Goal: Task Accomplishment & Management: Complete application form

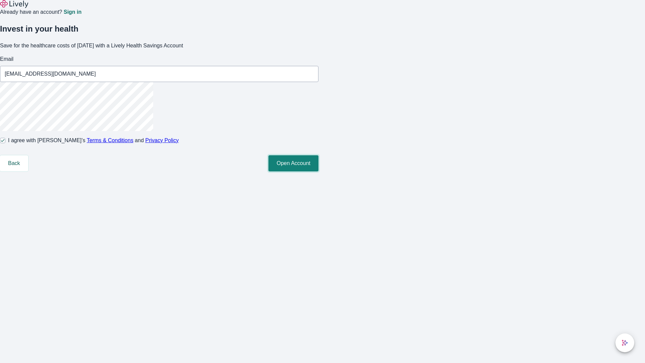
click at [319, 171] on button "Open Account" at bounding box center [293, 163] width 50 height 16
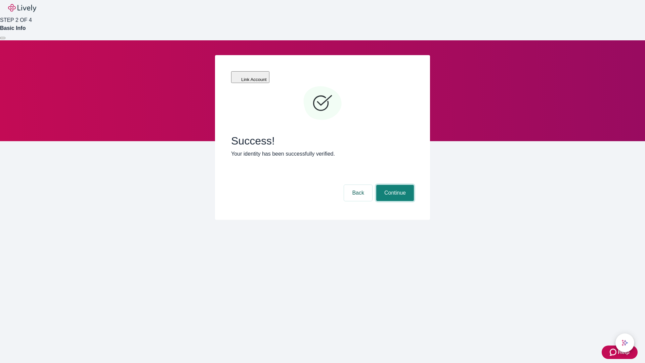
click at [394, 185] on button "Continue" at bounding box center [395, 193] width 38 height 16
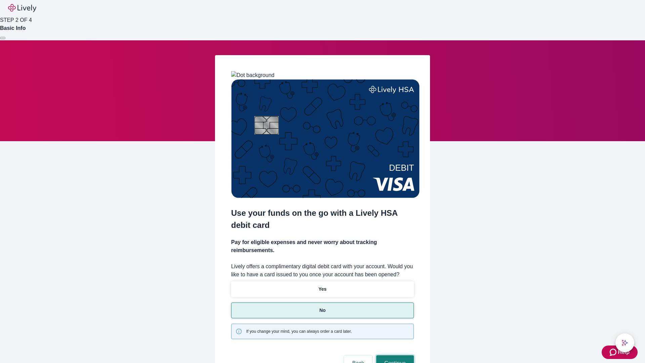
click at [394, 355] on button "Continue" at bounding box center [395, 363] width 38 height 16
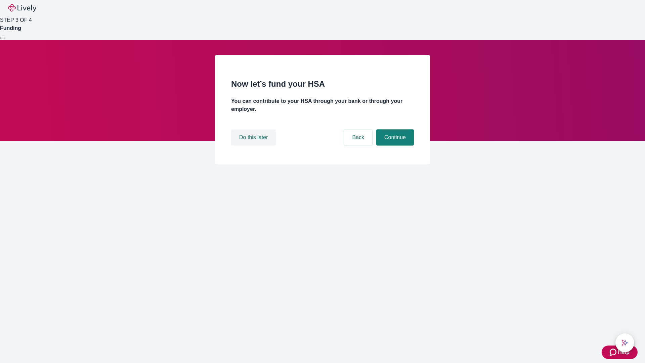
click at [254, 145] on button "Do this later" at bounding box center [253, 137] width 45 height 16
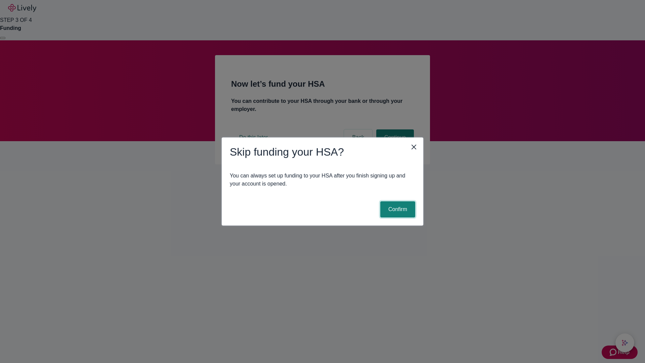
click at [397, 209] on button "Confirm" at bounding box center [397, 209] width 35 height 16
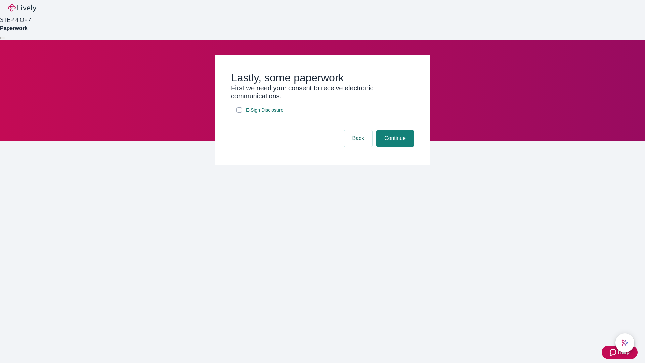
click at [239, 113] on input "E-Sign Disclosure" at bounding box center [239, 109] width 5 height 5
checkbox input "true"
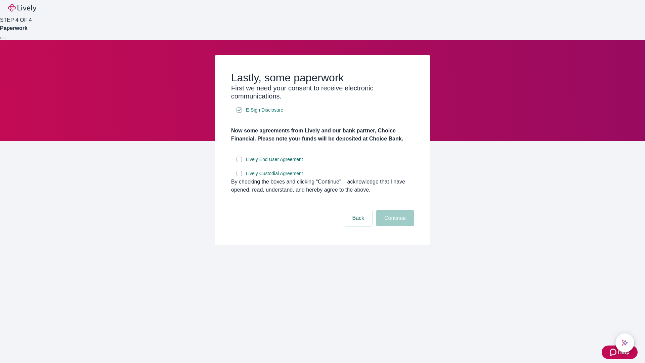
click at [239, 162] on input "Lively End User Agreement" at bounding box center [239, 159] width 5 height 5
checkbox input "true"
click at [239, 176] on input "Lively Custodial Agreement" at bounding box center [239, 173] width 5 height 5
checkbox input "true"
click at [394, 226] on button "Continue" at bounding box center [395, 218] width 38 height 16
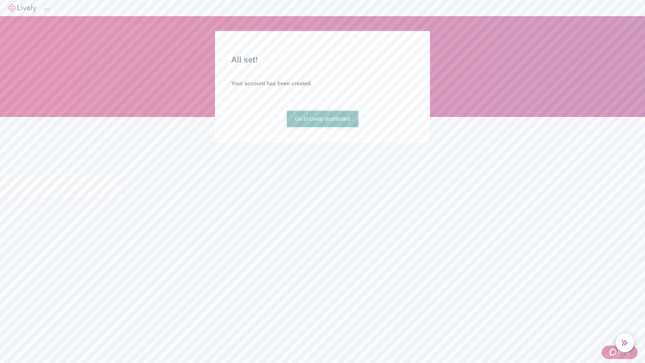
click at [322, 127] on link "Go to Lively dashboard" at bounding box center [323, 119] width 72 height 16
